Goal: Check status: Check status

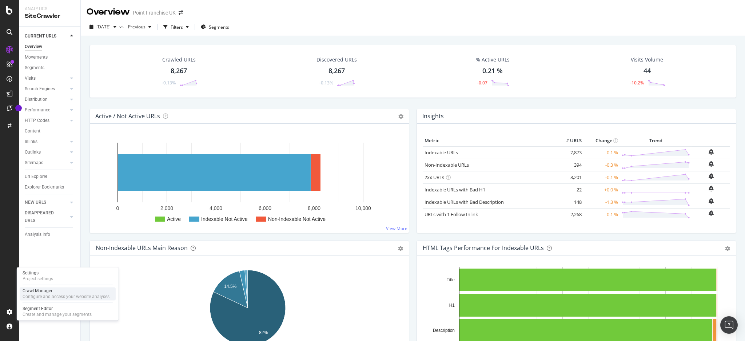
click at [48, 295] on div "Configure and access your website analyses" at bounding box center [66, 297] width 87 height 6
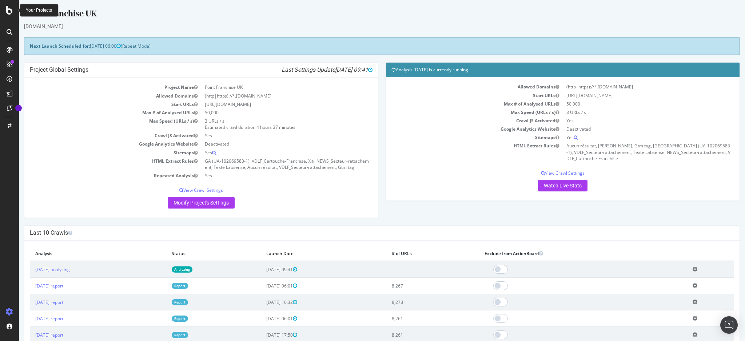
click at [11, 8] on icon at bounding box center [9, 10] width 7 height 9
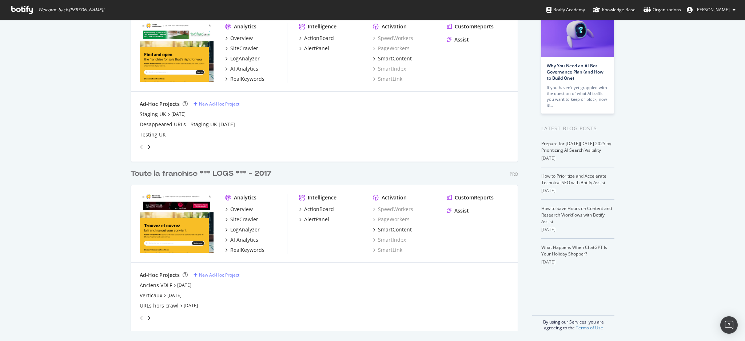
scroll to position [58, 0]
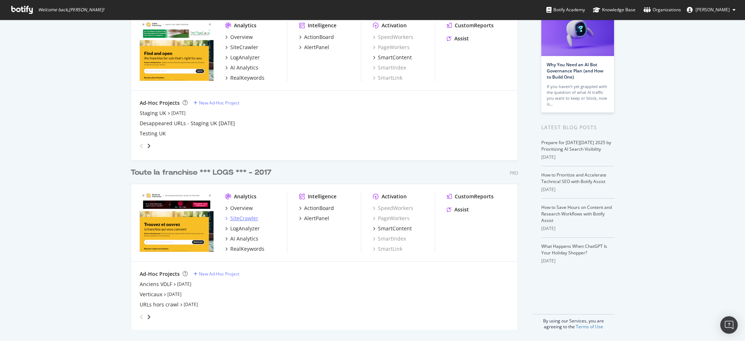
click at [247, 217] on div "SiteCrawler" at bounding box center [244, 218] width 28 height 7
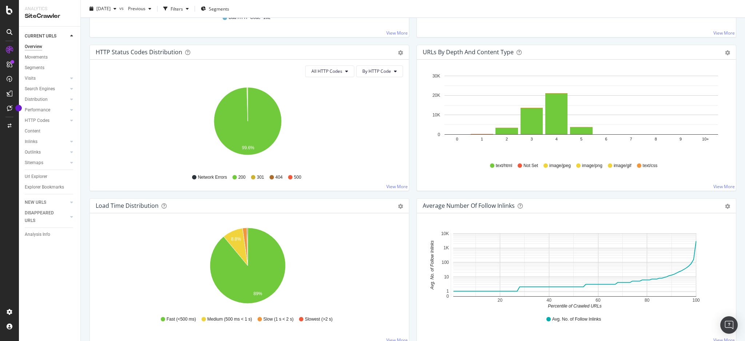
scroll to position [388, 0]
